Goal: Task Accomplishment & Management: Manage account settings

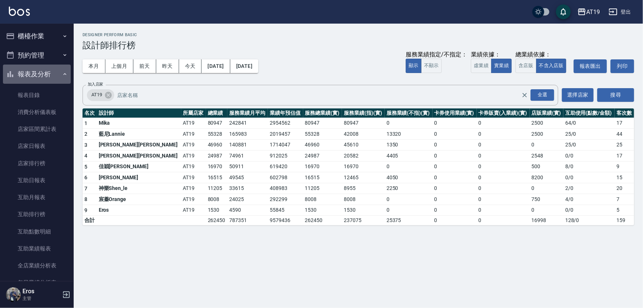
click at [42, 74] on button "報表及分析" at bounding box center [37, 73] width 68 height 19
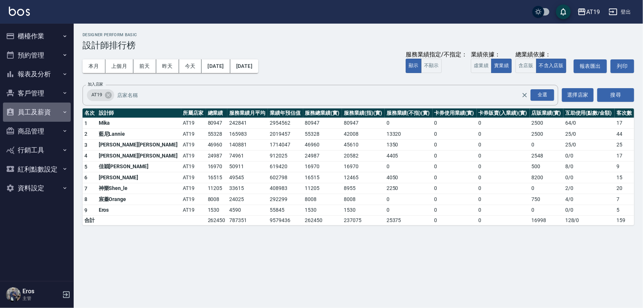
click at [37, 110] on button "員工及薪資" at bounding box center [37, 111] width 68 height 19
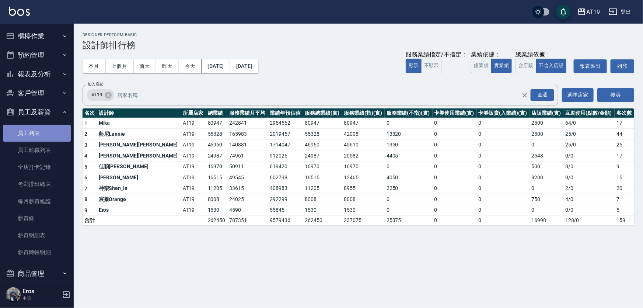
click at [37, 132] on link "員工列表" at bounding box center [37, 133] width 68 height 17
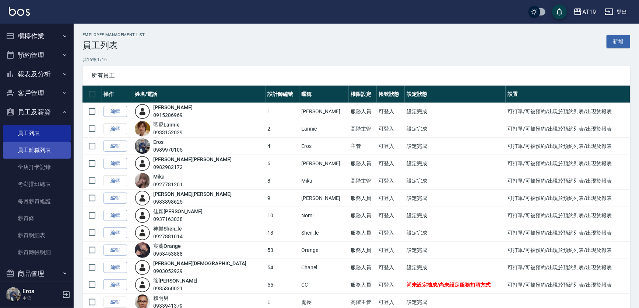
click at [50, 151] on link "員工離職列表" at bounding box center [37, 150] width 68 height 17
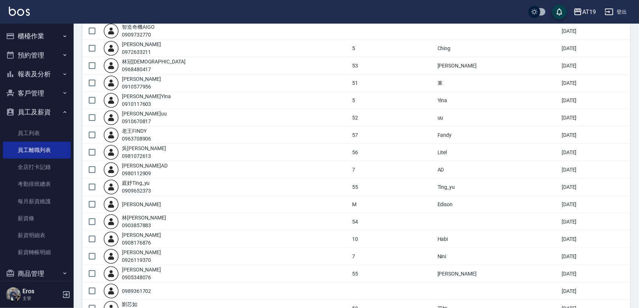
scroll to position [274, 0]
click at [92, 101] on input "checkbox" at bounding box center [91, 99] width 15 height 15
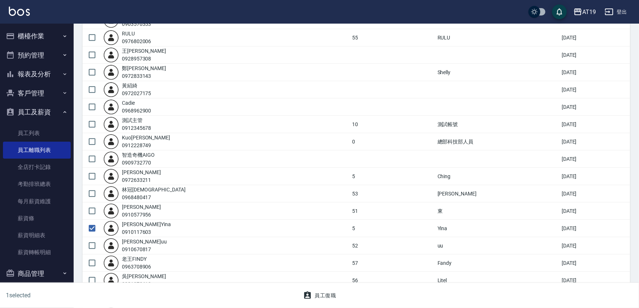
scroll to position [140, 0]
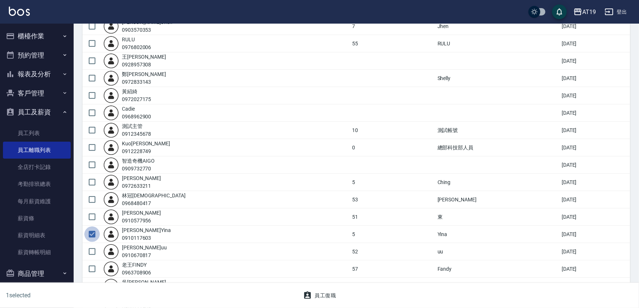
click at [94, 232] on input "checkbox" at bounding box center [91, 233] width 15 height 15
checkbox input "false"
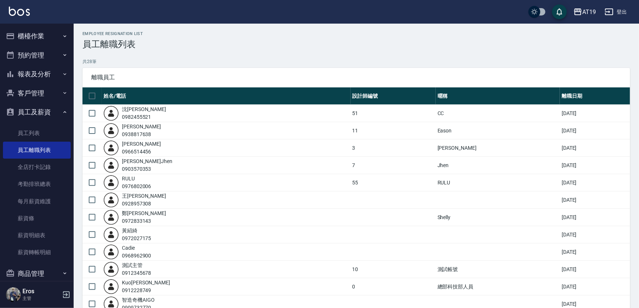
scroll to position [0, 0]
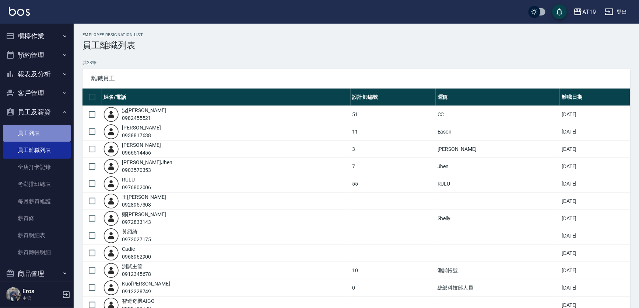
click at [42, 133] on link "員工列表" at bounding box center [37, 133] width 68 height 17
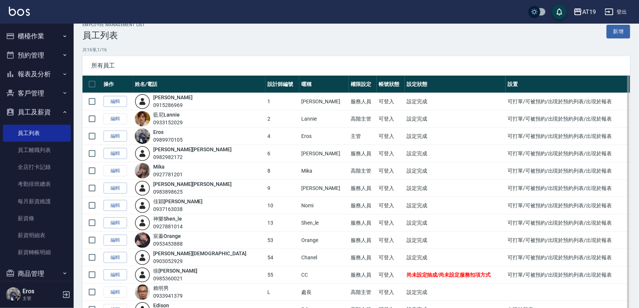
scroll to position [67, 0]
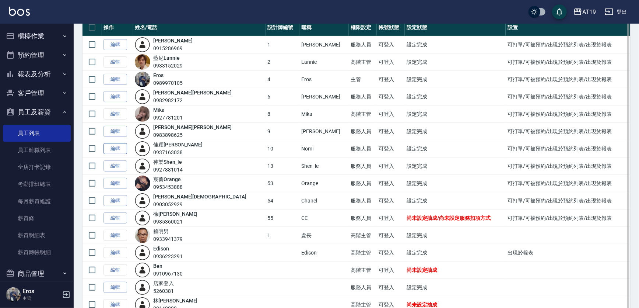
click at [114, 147] on link "編輯" at bounding box center [116, 148] width 24 height 11
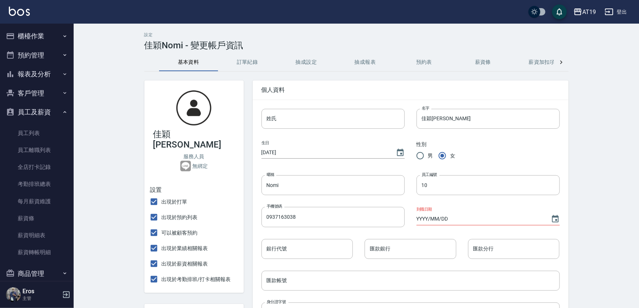
click at [312, 63] on button "抽成設定" at bounding box center [306, 62] width 59 height 18
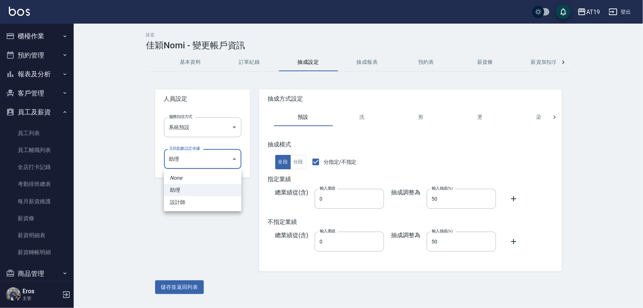
click at [220, 162] on body "AT19 登出 櫃檯作業 打帳單 帳單列表 掛單列表 座位開單 營業儀表板 現金收支登錄 高階收支登錄 材料自購登錄 每日結帳 排班表 現場電腦打卡 掃碼打卡…" at bounding box center [321, 154] width 643 height 308
click at [203, 202] on li "設計師" at bounding box center [202, 202] width 77 height 12
type input "748ab209-340c-4aa0-90b6-94a2b4237e1e"
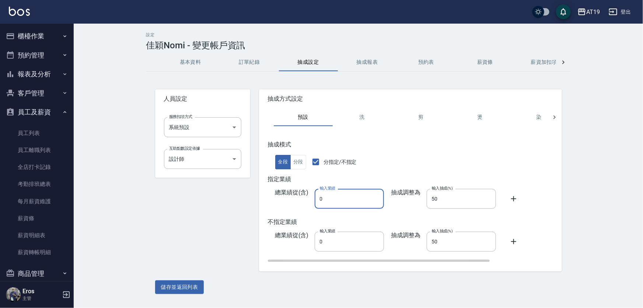
drag, startPoint x: 328, startPoint y: 198, endPoint x: 318, endPoint y: 200, distance: 9.4
click at [318, 200] on input "0" at bounding box center [349, 199] width 69 height 20
drag, startPoint x: 332, startPoint y: 240, endPoint x: 318, endPoint y: 240, distance: 14.4
click at [318, 240] on input "0" at bounding box center [349, 241] width 69 height 20
click at [368, 172] on div "抽成模式 全段 分段 分指定/不指定 指定業績 總業績從(含) 輸入業績 0 輸入業績 抽成調整為 輸入抽成(%) 50 輸入抽成(%) 不指定業績 總業績從…" at bounding box center [451, 202] width 367 height 122
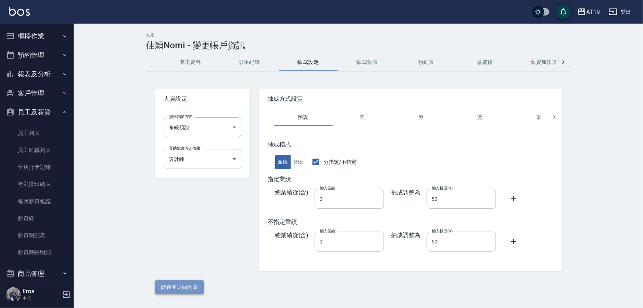
click at [168, 287] on button "儲存並返回列表" at bounding box center [179, 287] width 49 height 14
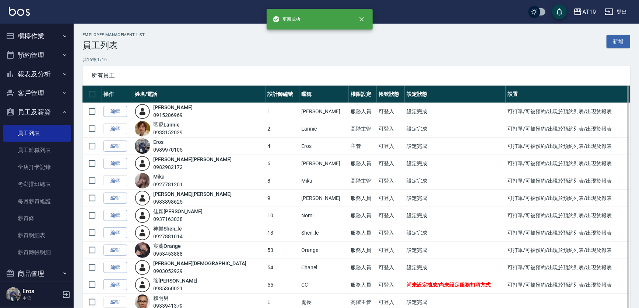
click at [171, 130] on div "0933152029" at bounding box center [167, 133] width 29 height 8
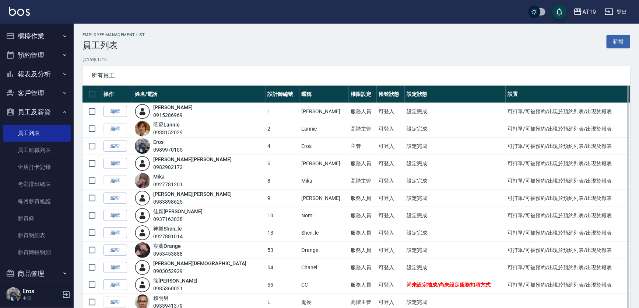
click at [118, 127] on td "編輯" at bounding box center [117, 128] width 31 height 17
click at [118, 176] on td "編輯" at bounding box center [117, 180] width 31 height 17
click at [114, 198] on link "編輯" at bounding box center [116, 197] width 24 height 11
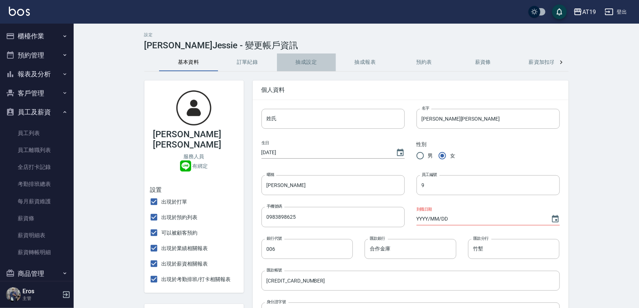
click at [309, 61] on button "抽成設定" at bounding box center [306, 62] width 59 height 18
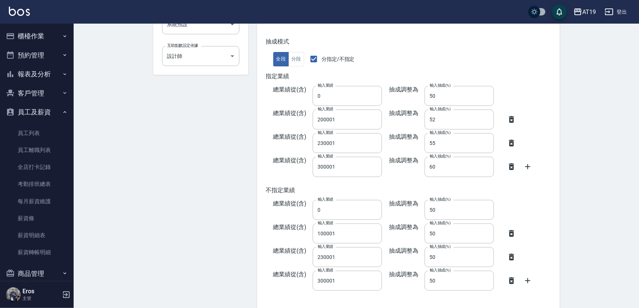
scroll to position [136, 0]
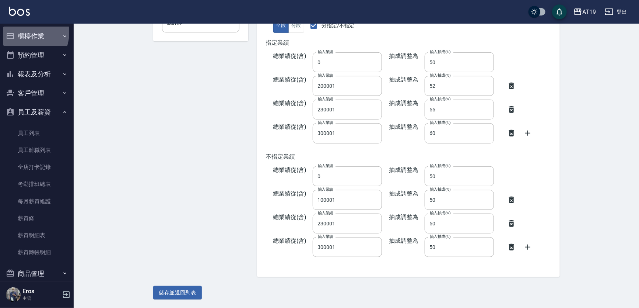
click at [26, 33] on button "櫃檯作業" at bounding box center [37, 36] width 68 height 19
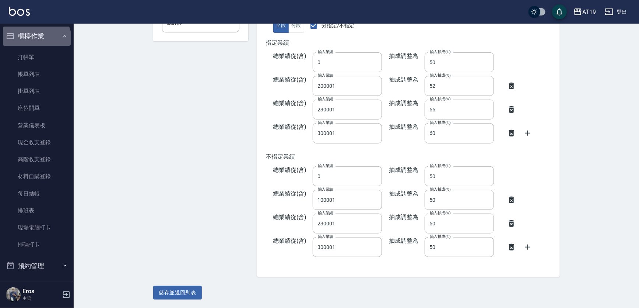
drag, startPoint x: 36, startPoint y: 40, endPoint x: 37, endPoint y: 34, distance: 6.4
click at [36, 36] on button "櫃檯作業" at bounding box center [37, 36] width 68 height 19
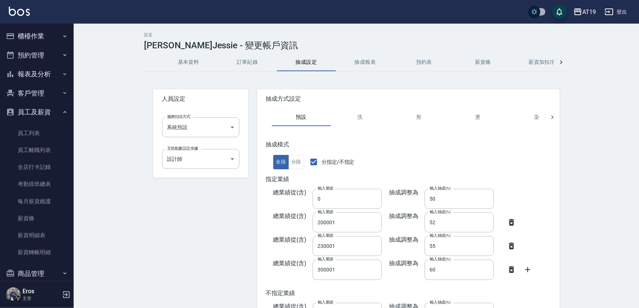
scroll to position [0, 0]
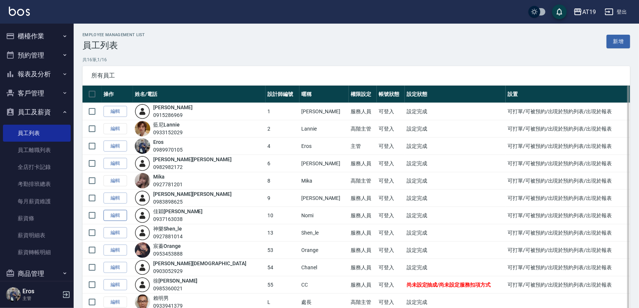
click at [112, 215] on link "編輯" at bounding box center [116, 215] width 24 height 11
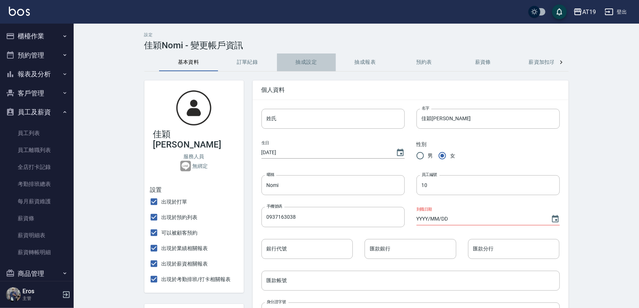
click at [313, 62] on button "抽成設定" at bounding box center [306, 62] width 59 height 18
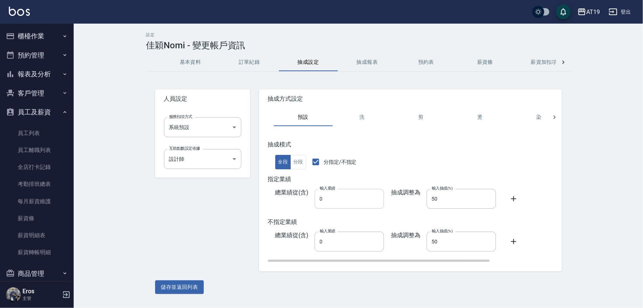
click at [324, 200] on input "0" at bounding box center [349, 199] width 69 height 20
drag, startPoint x: 324, startPoint y: 200, endPoint x: 320, endPoint y: 199, distance: 4.9
click at [320, 199] on input "0" at bounding box center [349, 199] width 69 height 20
type input "200000"
click at [514, 199] on icon at bounding box center [513, 198] width 9 height 9
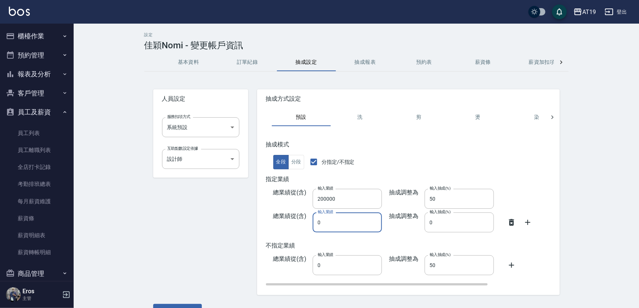
drag, startPoint x: 325, startPoint y: 222, endPoint x: 317, endPoint y: 224, distance: 8.0
click at [317, 224] on input "0" at bounding box center [347, 222] width 69 height 20
type input "200001"
drag, startPoint x: 437, startPoint y: 223, endPoint x: 427, endPoint y: 226, distance: 9.9
click at [425, 226] on input "0" at bounding box center [459, 222] width 69 height 20
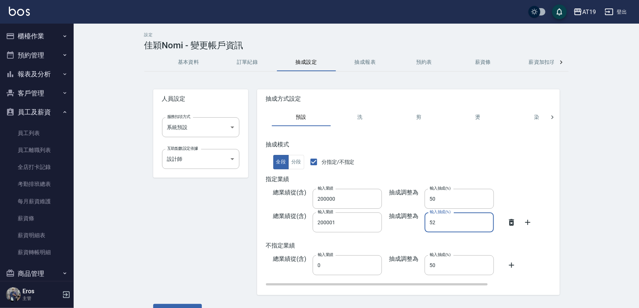
type input "52"
click at [526, 220] on icon at bounding box center [528, 222] width 5 height 5
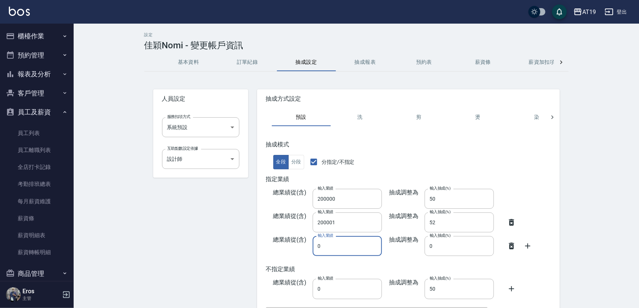
drag, startPoint x: 338, startPoint y: 244, endPoint x: 311, endPoint y: 245, distance: 27.3
click at [311, 245] on div "總業績從(含) 輸入業績 0 輸入業績" at bounding box center [324, 246] width 116 height 20
type input "230000"
drag, startPoint x: 434, startPoint y: 247, endPoint x: 425, endPoint y: 249, distance: 9.8
click at [425, 249] on input "0" at bounding box center [459, 246] width 69 height 20
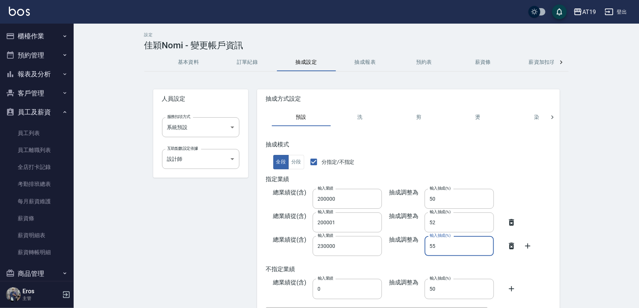
type input "55"
click at [527, 244] on icon at bounding box center [528, 245] width 9 height 9
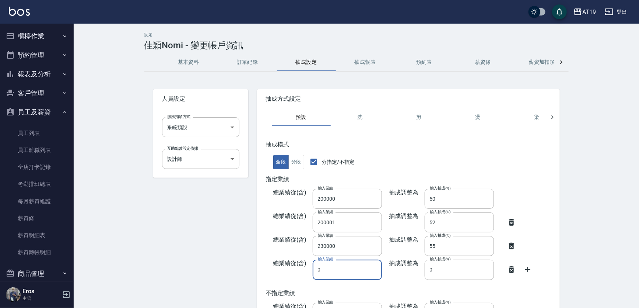
drag, startPoint x: 343, startPoint y: 270, endPoint x: 315, endPoint y: 270, distance: 28.4
click at [315, 270] on input "0" at bounding box center [347, 269] width 69 height 20
type input "300000"
drag, startPoint x: 434, startPoint y: 268, endPoint x: 423, endPoint y: 269, distance: 10.8
click at [423, 269] on div "抽成調整為 輸入抽成(%) 0 輸入抽成(%)" at bounding box center [438, 269] width 112 height 20
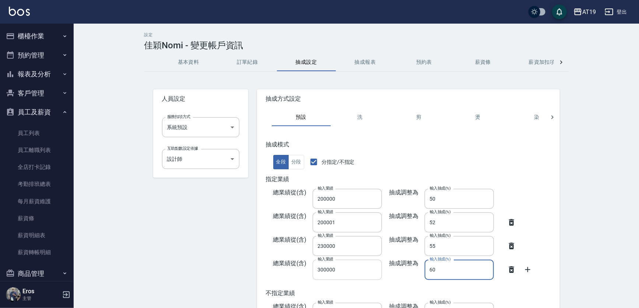
type input "60"
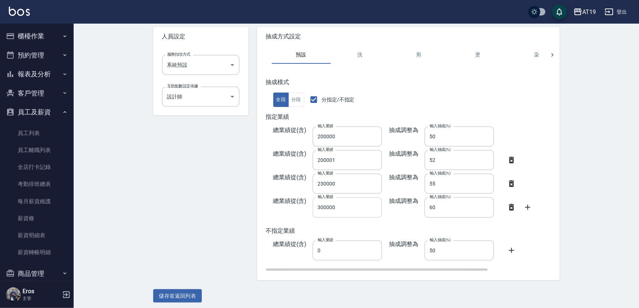
scroll to position [65, 0]
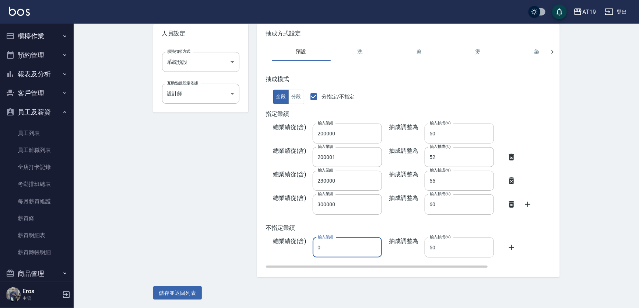
drag, startPoint x: 321, startPoint y: 247, endPoint x: 317, endPoint y: 249, distance: 4.3
click at [317, 249] on input "0" at bounding box center [347, 247] width 69 height 20
drag, startPoint x: 331, startPoint y: 248, endPoint x: 312, endPoint y: 249, distance: 19.6
click at [312, 249] on div "總業績從(含) 輸入業績 100 輸入業績" at bounding box center [324, 247] width 116 height 20
drag, startPoint x: 338, startPoint y: 249, endPoint x: 310, endPoint y: 248, distance: 28.0
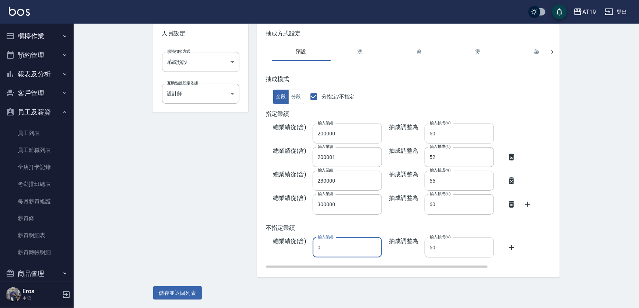
click at [310, 248] on div "總業績從(含) 輸入業績 0 輸入業績" at bounding box center [324, 247] width 116 height 20
type input "1000"
click at [184, 293] on button "儲存並返回列表" at bounding box center [177, 293] width 49 height 14
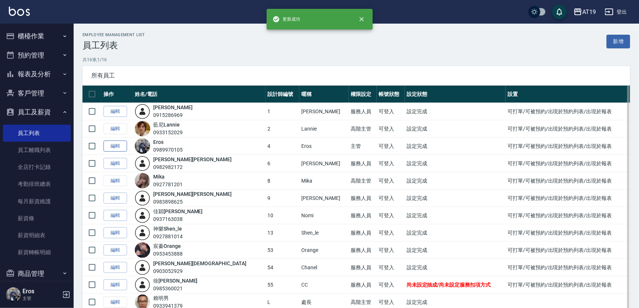
click at [112, 149] on link "編輯" at bounding box center [116, 145] width 24 height 11
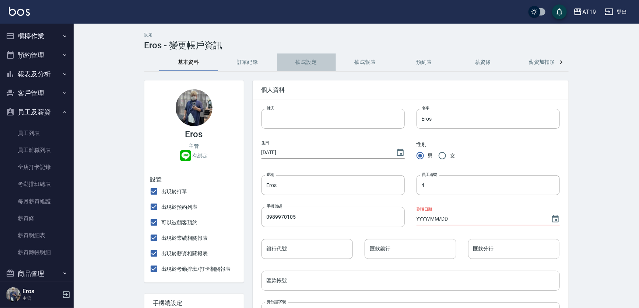
click at [308, 63] on button "抽成設定" at bounding box center [306, 62] width 59 height 18
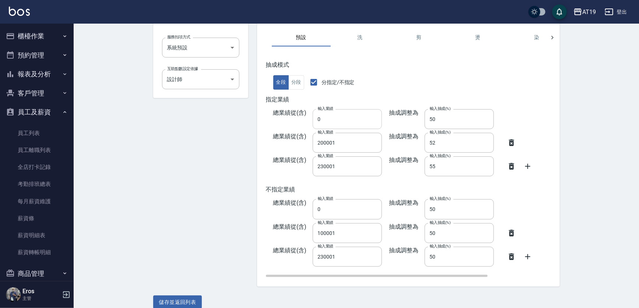
scroll to position [89, 0]
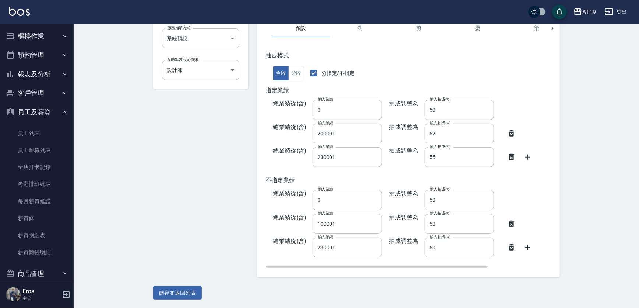
click at [511, 245] on icon at bounding box center [511, 247] width 5 height 7
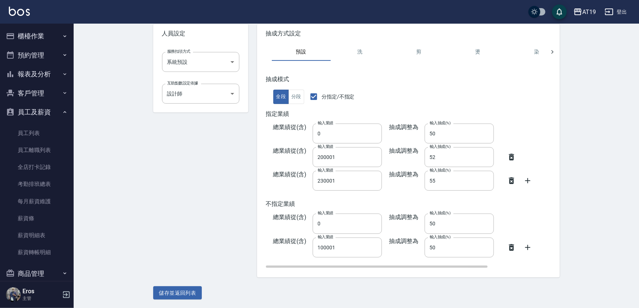
click at [511, 247] on icon at bounding box center [511, 247] width 9 height 9
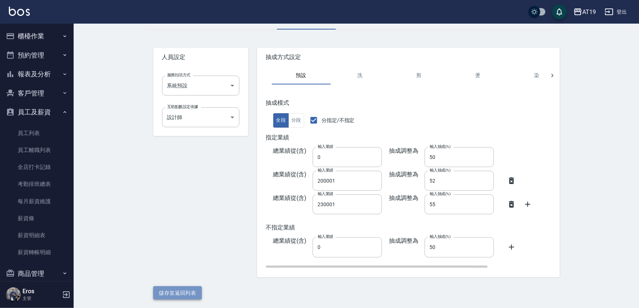
click at [191, 289] on button "儲存並返回列表" at bounding box center [177, 293] width 49 height 14
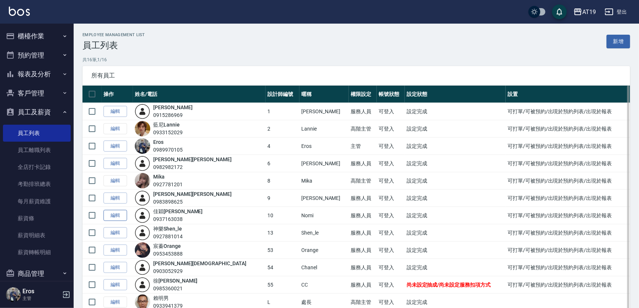
click at [116, 214] on link "編輯" at bounding box center [116, 215] width 24 height 11
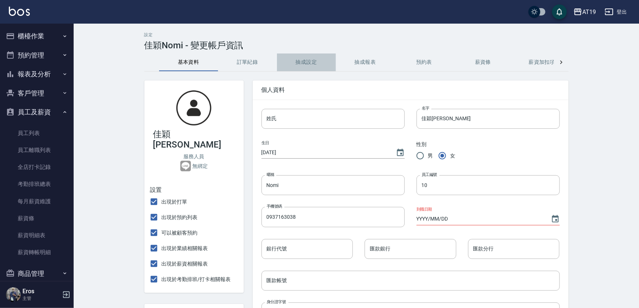
click at [307, 62] on button "抽成設定" at bounding box center [306, 62] width 59 height 18
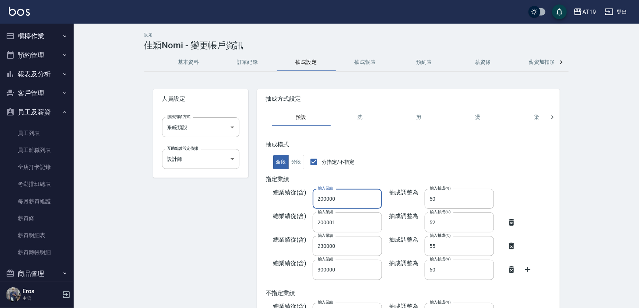
drag, startPoint x: 341, startPoint y: 199, endPoint x: 298, endPoint y: 199, distance: 42.8
click at [298, 199] on div "總業績從(含) 輸入業績 200000 輸入業績" at bounding box center [324, 199] width 116 height 20
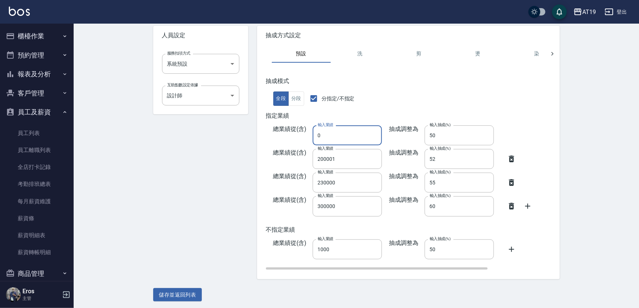
scroll to position [65, 0]
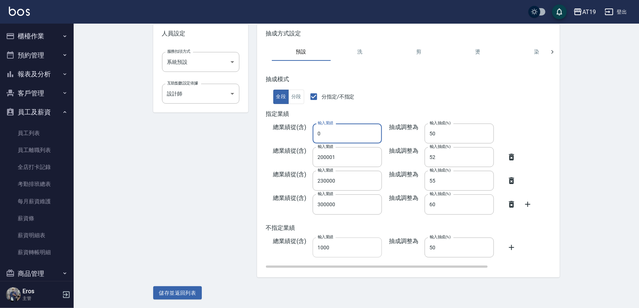
type input "0"
drag, startPoint x: 341, startPoint y: 250, endPoint x: 311, endPoint y: 245, distance: 30.3
click at [307, 247] on div "總業績從(含) 輸入業績 1000 輸入業績" at bounding box center [324, 247] width 116 height 20
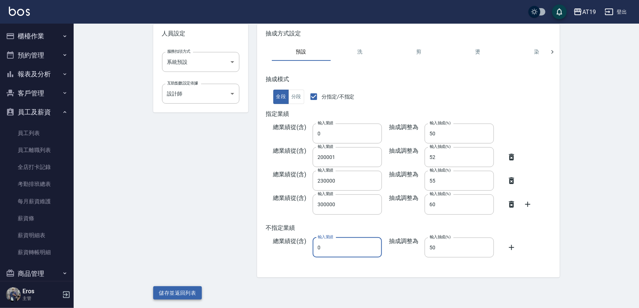
type input "0"
click at [187, 291] on button "儲存並返回列表" at bounding box center [177, 293] width 49 height 14
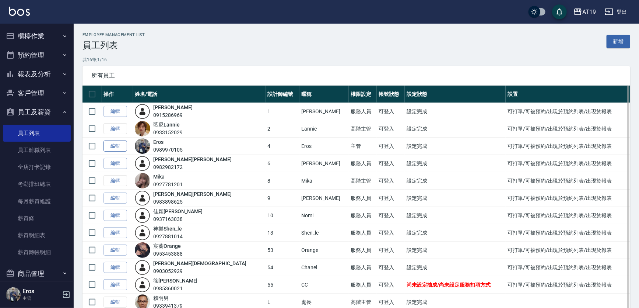
click at [114, 145] on link "編輯" at bounding box center [116, 145] width 24 height 11
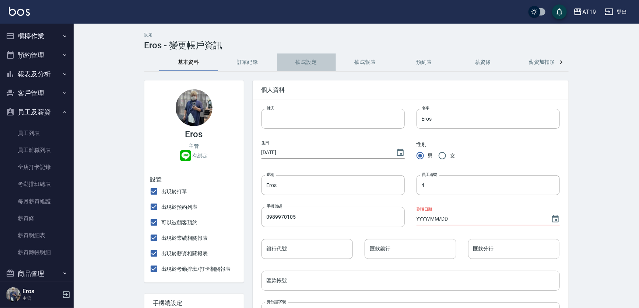
click at [307, 65] on button "抽成設定" at bounding box center [306, 62] width 59 height 18
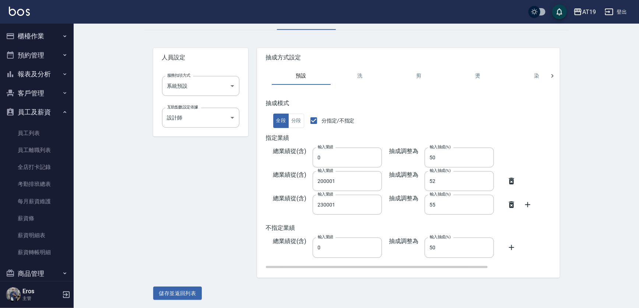
scroll to position [42, 0]
click at [180, 291] on button "儲存並返回列表" at bounding box center [177, 293] width 49 height 14
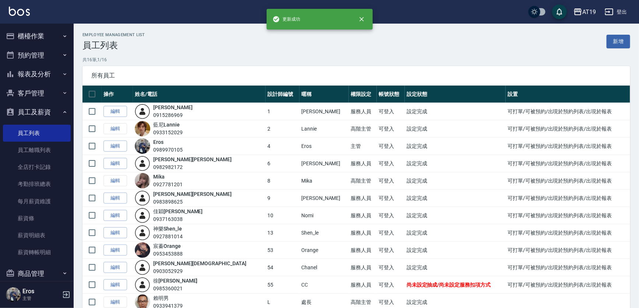
click at [181, 38] on div "Employee Management List 員工列表 新增" at bounding box center [357, 41] width 548 height 18
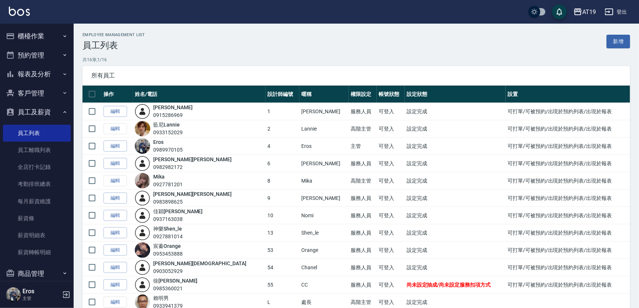
click at [309, 42] on div "Employee Management List 員工列表 新增" at bounding box center [357, 41] width 548 height 18
click at [50, 111] on button "員工及薪資" at bounding box center [37, 111] width 68 height 19
